Goal: Task Accomplishment & Management: Complete application form

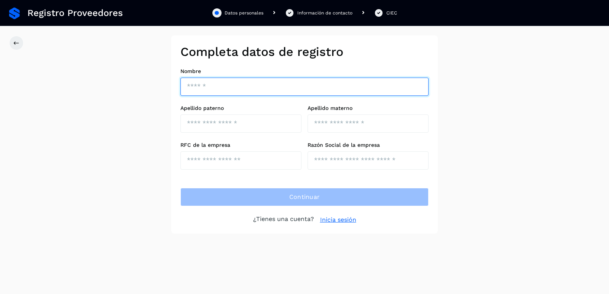
click at [218, 89] on input "text" at bounding box center [304, 87] width 248 height 18
click at [196, 92] on input "text" at bounding box center [304, 87] width 248 height 18
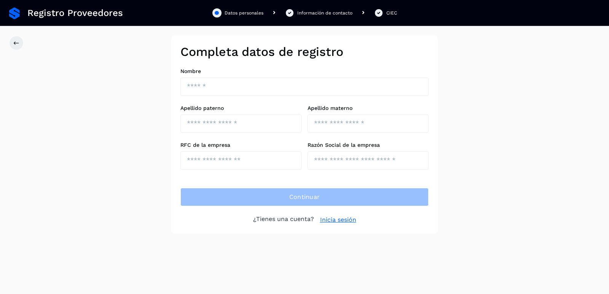
click at [350, 222] on link "Inicia sesión" at bounding box center [338, 219] width 36 height 9
click at [332, 221] on link "Inicia sesión" at bounding box center [338, 219] width 36 height 9
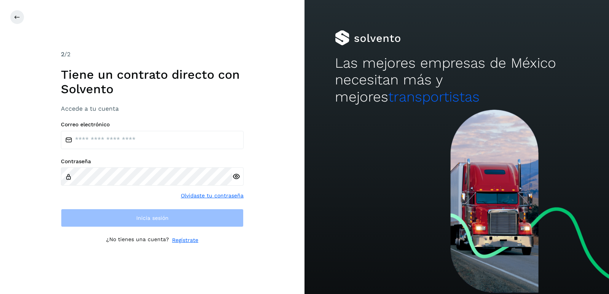
click at [227, 195] on link "Olvidaste tu contraseña" at bounding box center [212, 196] width 63 height 8
click at [17, 15] on icon at bounding box center [17, 17] width 6 height 6
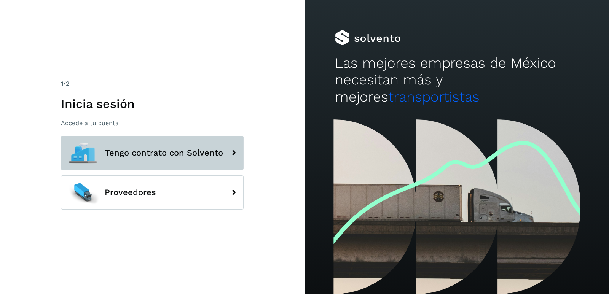
click at [158, 150] on span "Tengo contrato con Solvento" at bounding box center [164, 152] width 118 height 9
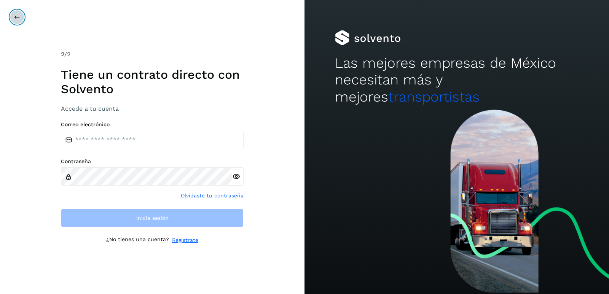
click at [16, 24] on button at bounding box center [17, 17] width 14 height 14
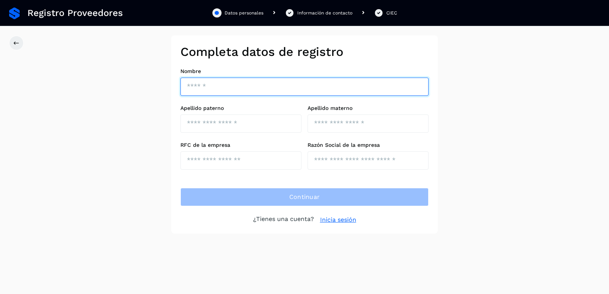
click at [235, 89] on input "text" at bounding box center [304, 87] width 248 height 18
